Goal: Information Seeking & Learning: Learn about a topic

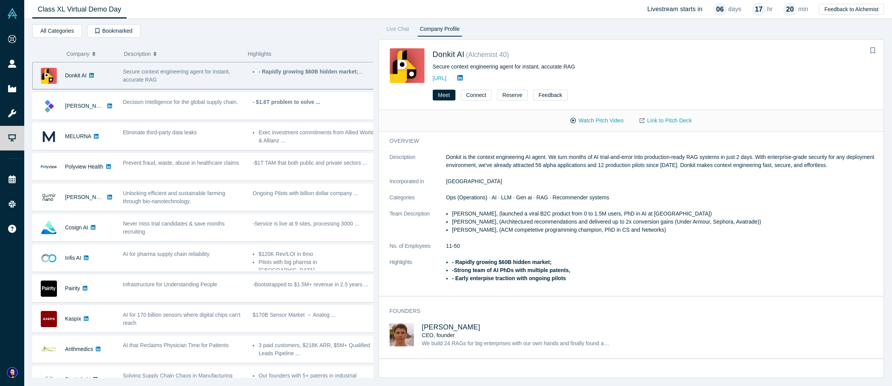
click at [213, 73] on span "Secure context engineering agent for instant, accurate RAG" at bounding box center [176, 75] width 107 height 14
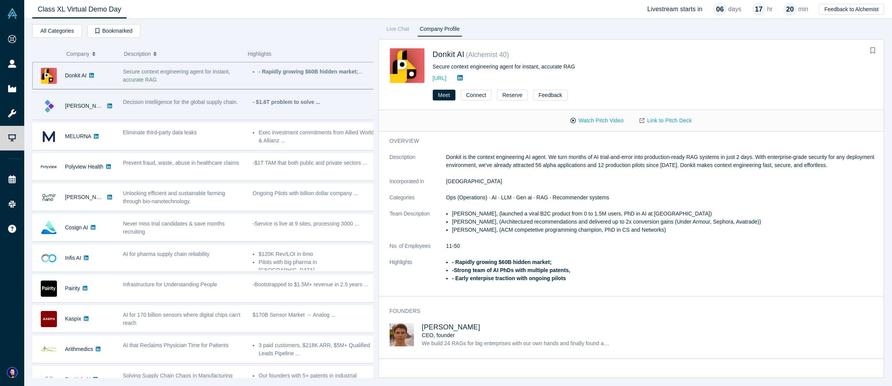
click at [295, 107] on div "- $1.6T problem to solve ..." at bounding box center [313, 106] width 130 height 24
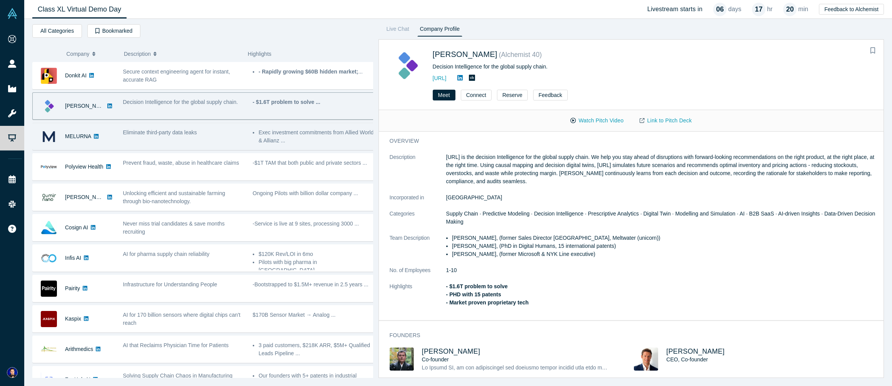
click at [298, 132] on li "Exec investment commitments from Allied World & Allianz ..." at bounding box center [316, 136] width 116 height 16
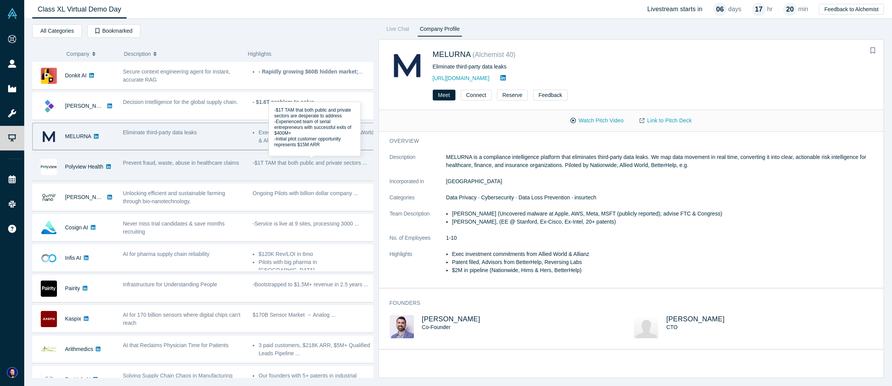
click at [297, 162] on p "-$1T TAM that both public and private sectors ..." at bounding box center [314, 163] width 122 height 8
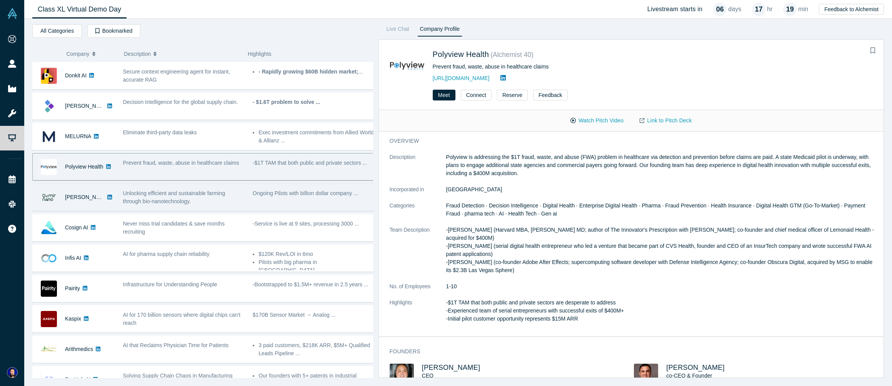
click at [316, 200] on div "Ongoing Pilots with billion dollar company ..." at bounding box center [313, 197] width 130 height 24
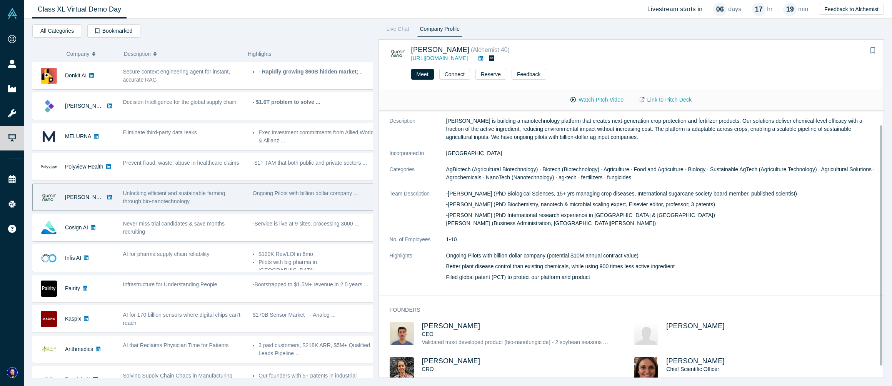
scroll to position [14, 0]
click at [399, 97] on link "Link to Pitch Deck" at bounding box center [666, 99] width 68 height 13
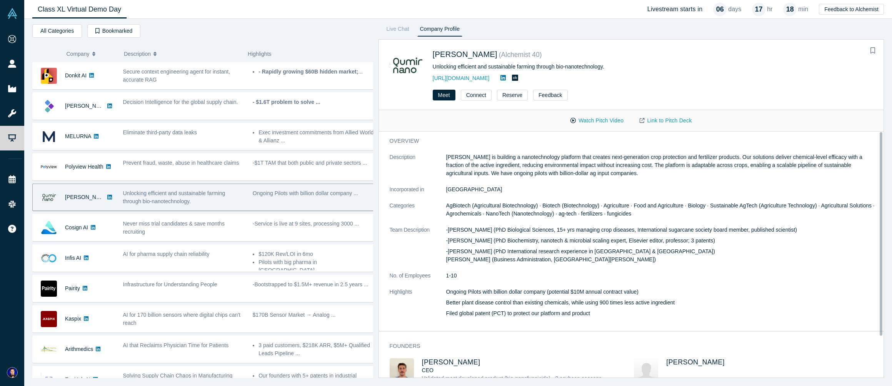
scroll to position [0, 0]
click at [399, 122] on button "Watch Pitch Video" at bounding box center [596, 120] width 69 height 13
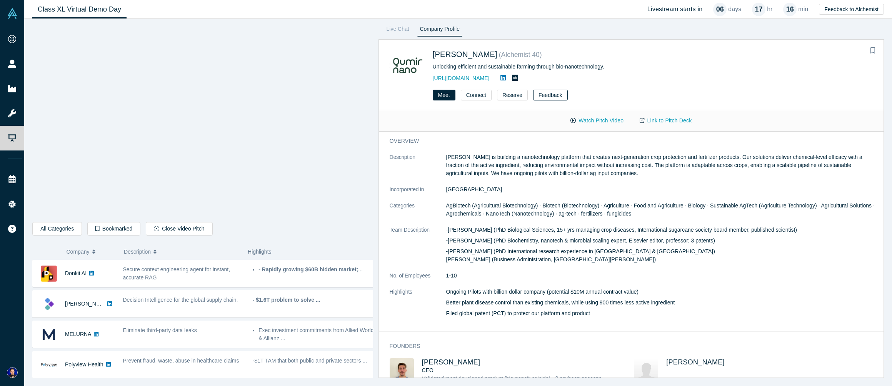
click at [399, 97] on button "Feedback" at bounding box center [550, 95] width 34 height 11
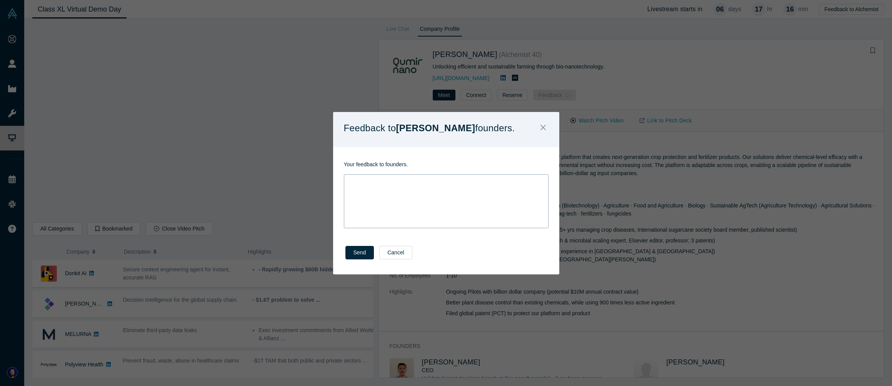
click at [399, 195] on div "rdw-wrapper" at bounding box center [446, 201] width 205 height 54
click at [399, 127] on icon "Close" at bounding box center [542, 127] width 5 height 5
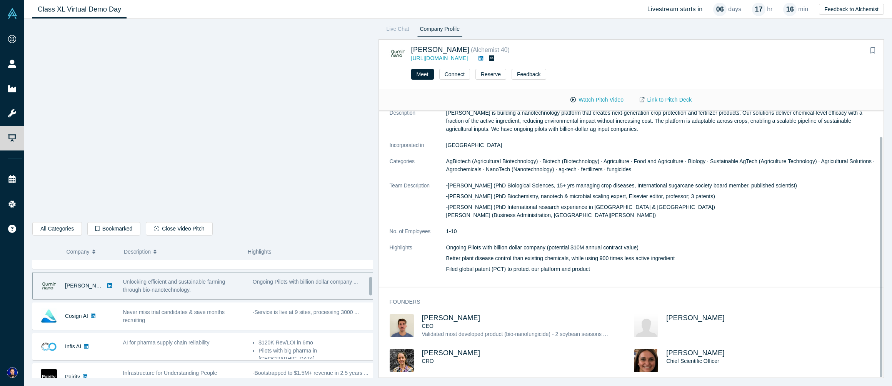
scroll to position [112, 0]
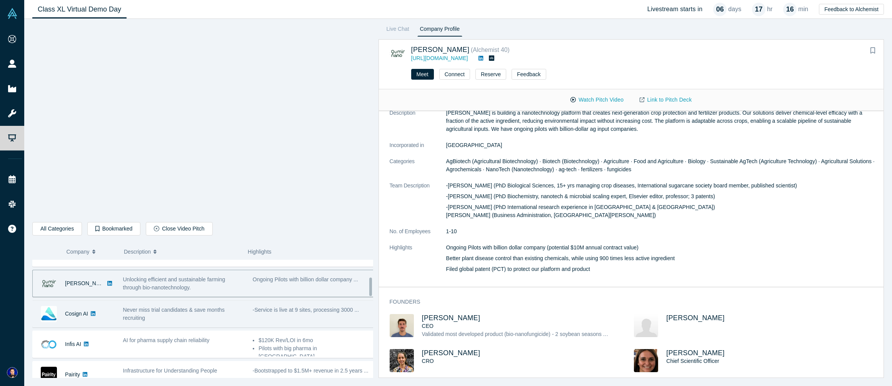
click at [193, 309] on span "Never miss trial candidates & save months recruiting" at bounding box center [174, 314] width 102 height 14
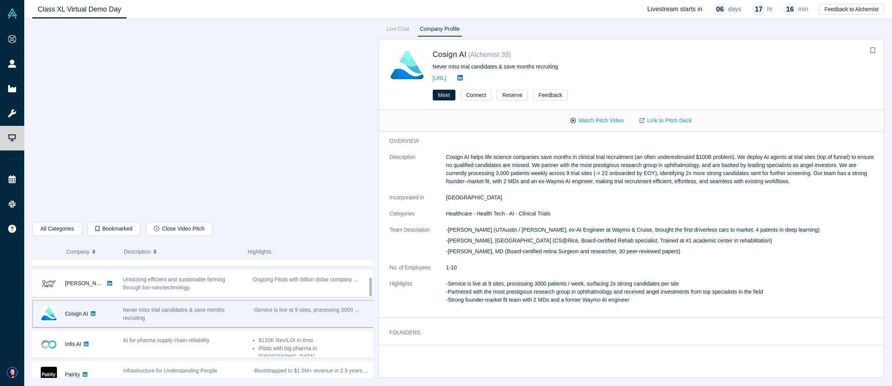
scroll to position [0, 0]
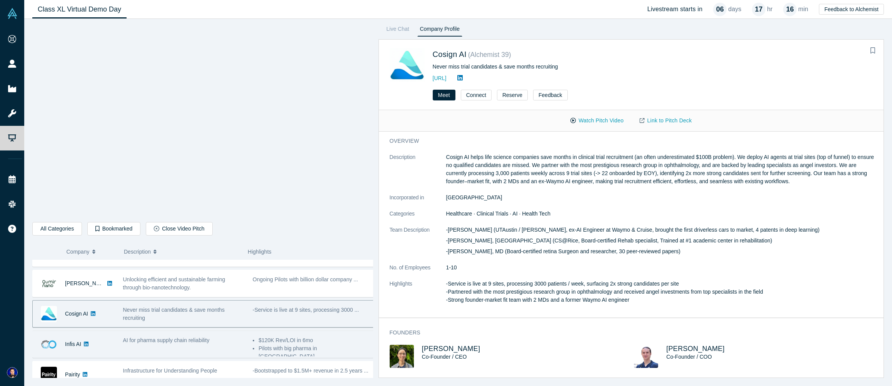
click at [200, 341] on span "AI for pharma supply chain reliability" at bounding box center [166, 340] width 87 height 6
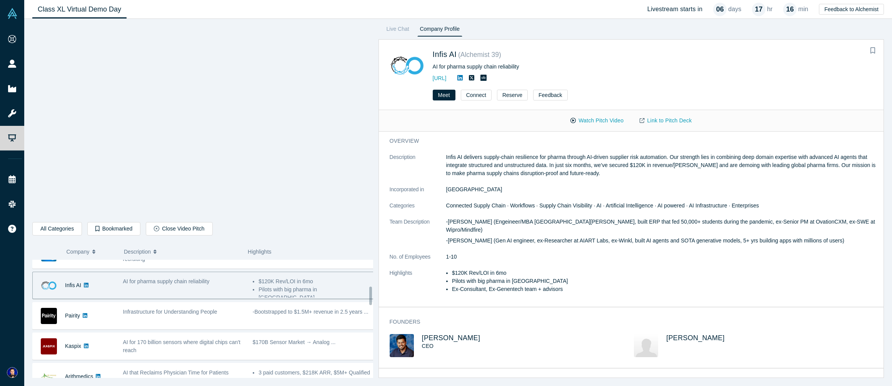
scroll to position [177, 0]
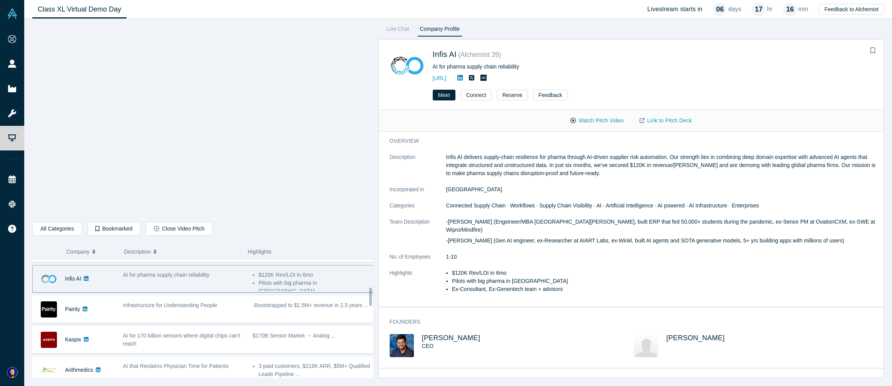
click at [216, 281] on div "AI for pharma supply chain reliability" at bounding box center [184, 279] width 130 height 24
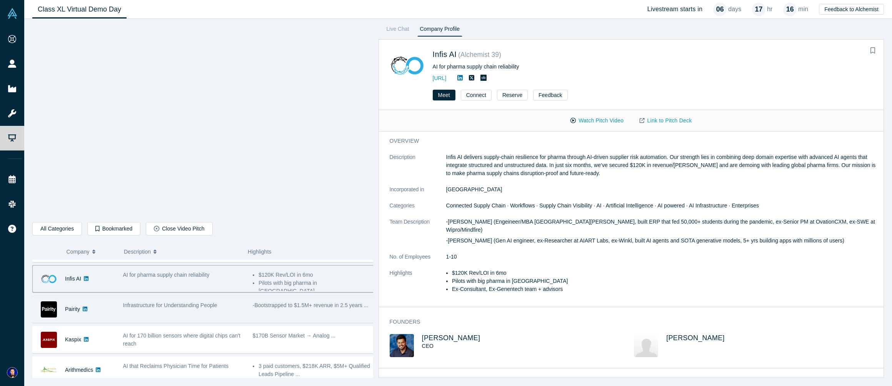
click at [212, 307] on span "Infrastructure for Understanding People" at bounding box center [170, 305] width 94 height 6
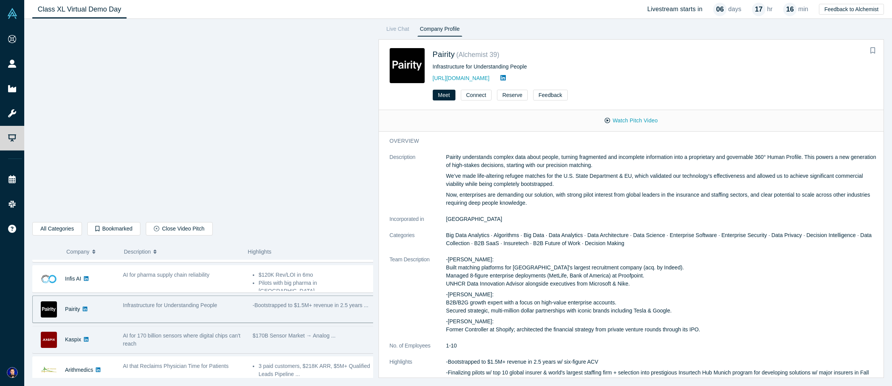
click at [226, 343] on div "AI for 170 billion sensors where digital chips can't reach" at bounding box center [184, 340] width 122 height 16
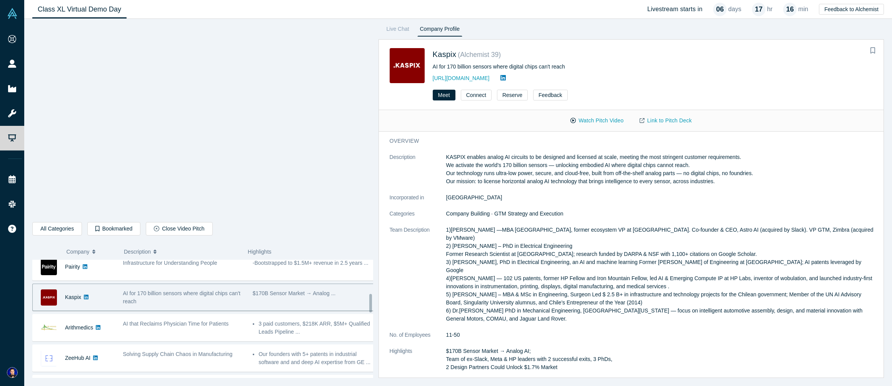
scroll to position [220, 0]
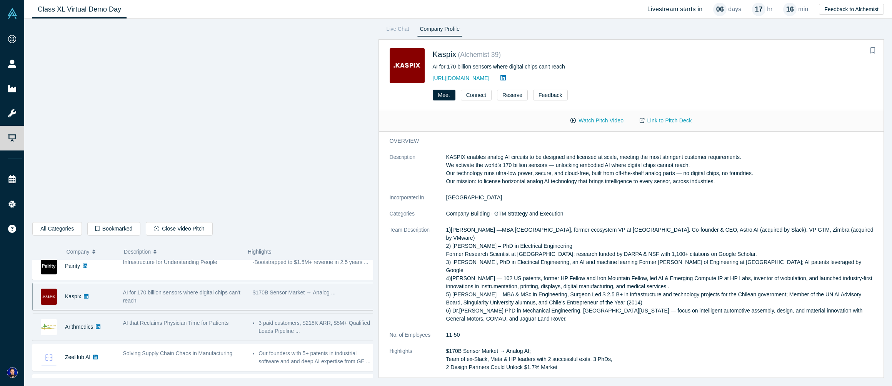
click at [231, 323] on div "AI that Reclaims Physician Time for Patients" at bounding box center [184, 323] width 122 height 8
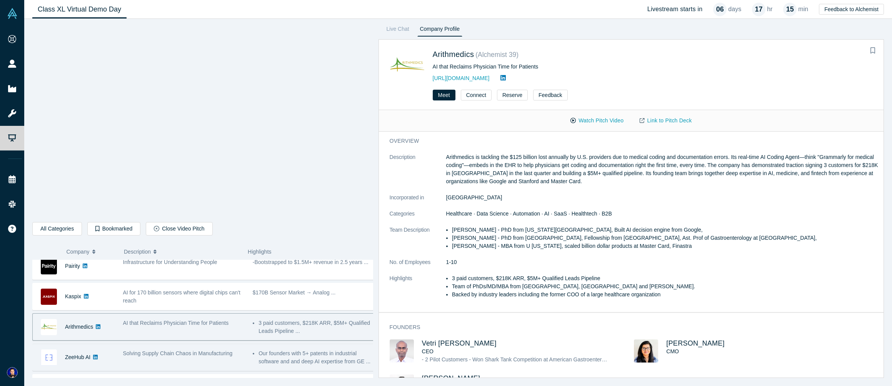
click at [240, 352] on div "Solving Supply Chain Chaos in Manufacturing" at bounding box center [184, 353] width 122 height 8
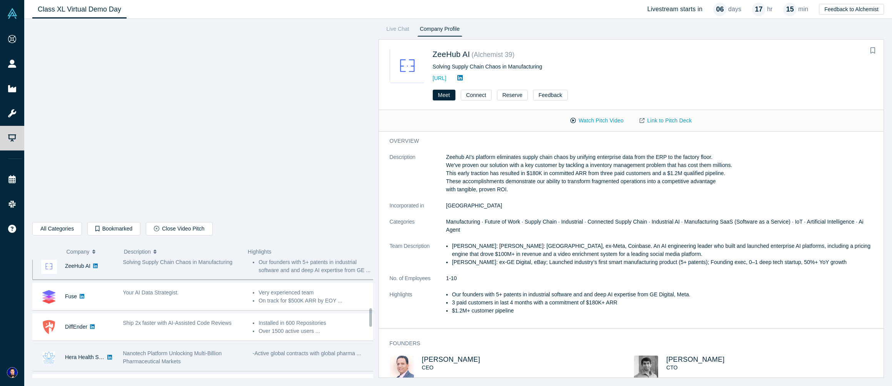
scroll to position [304, 0]
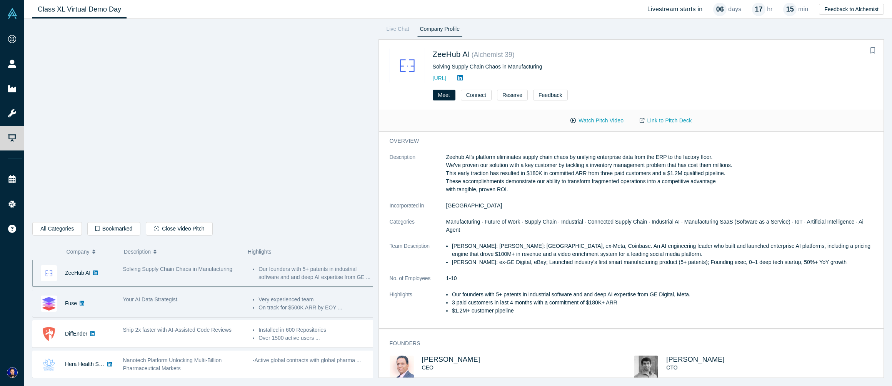
click at [237, 306] on div "Your AI Data Strategist." at bounding box center [184, 303] width 130 height 24
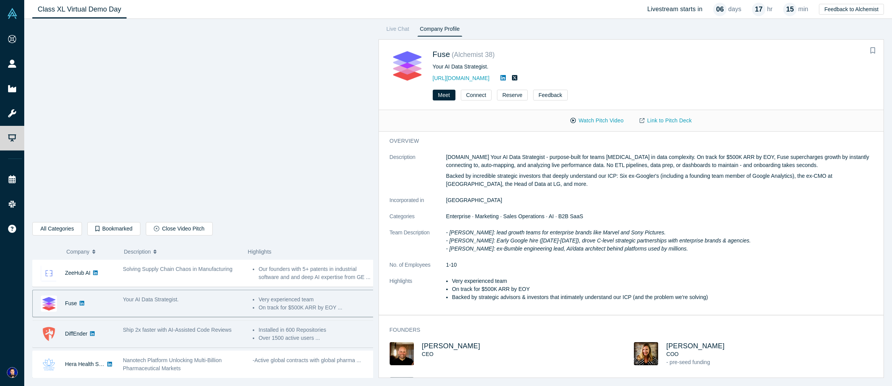
click at [240, 335] on div "Ship 2x faster with AI-Assisted Code Reviews" at bounding box center [184, 334] width 130 height 24
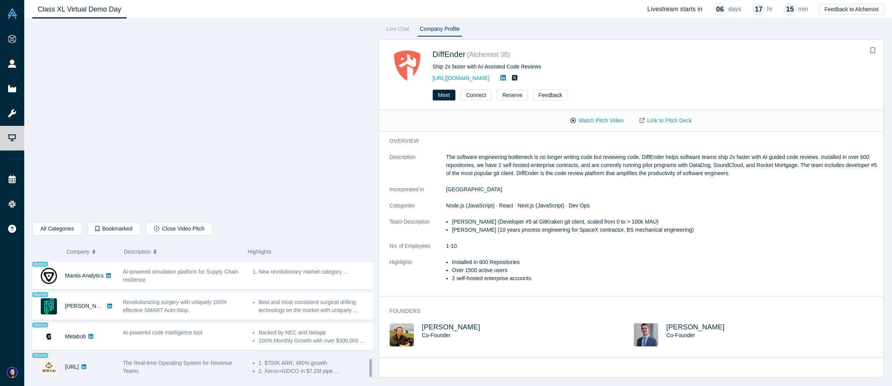
scroll to position [642, 0]
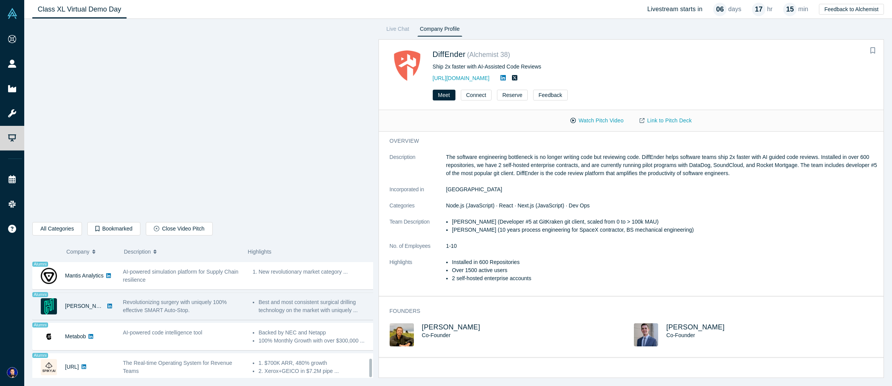
click at [206, 294] on div "Revolutionizing surgery with uniquely 100% effective SMART Auto-Stop." at bounding box center [184, 306] width 130 height 24
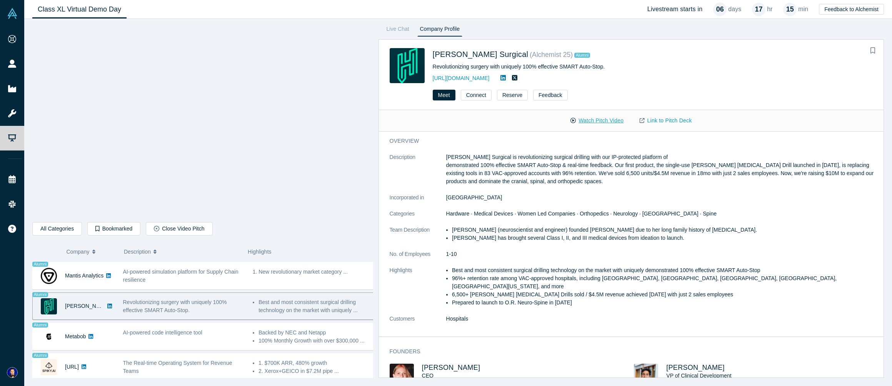
click at [399, 121] on button "Watch Pitch Video" at bounding box center [596, 120] width 69 height 13
click at [399, 117] on link "Link to Pitch Deck" at bounding box center [666, 120] width 68 height 13
click at [399, 180] on p "[PERSON_NAME] Surgical is revolutionizing surgical drilling with our IP-protect…" at bounding box center [662, 169] width 432 height 32
click at [241, 228] on div "All Categories AI Artificial Intelligence B2B SaaS Data Analytics Decision Inte…" at bounding box center [202, 230] width 341 height 16
click at [247, 230] on div "All Categories AI Artificial Intelligence B2B SaaS Data Analytics Decision Inte…" at bounding box center [202, 230] width 341 height 16
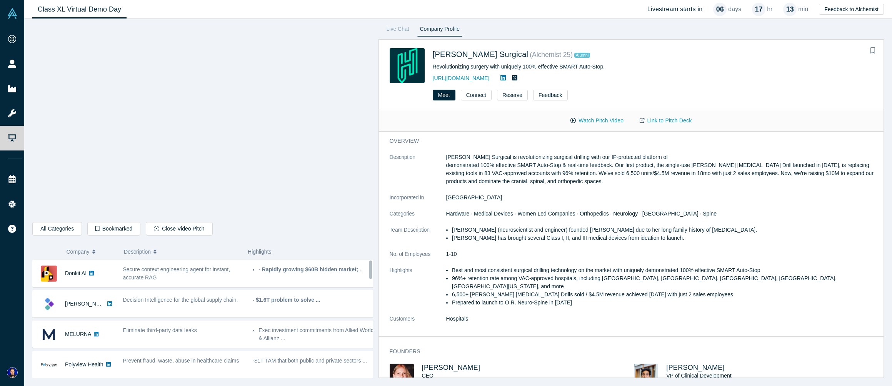
scroll to position [0, 0]
click at [399, 175] on p "[PERSON_NAME] Surgical is revolutionizing surgical drilling with our IP-protect…" at bounding box center [662, 169] width 432 height 32
click at [399, 176] on p "[PERSON_NAME] Surgical is revolutionizing surgical drilling with our IP-protect…" at bounding box center [662, 169] width 432 height 32
